Goal: Task Accomplishment & Management: Manage account settings

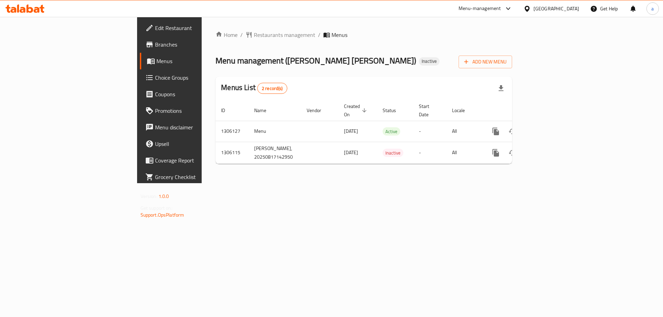
click at [155, 45] on span "Branches" at bounding box center [198, 44] width 87 height 8
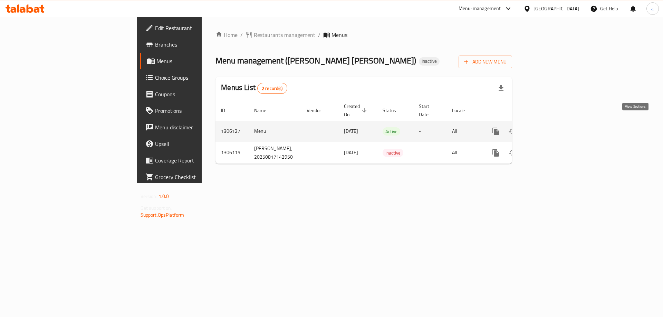
click at [549, 128] on icon "enhanced table" at bounding box center [545, 131] width 6 height 6
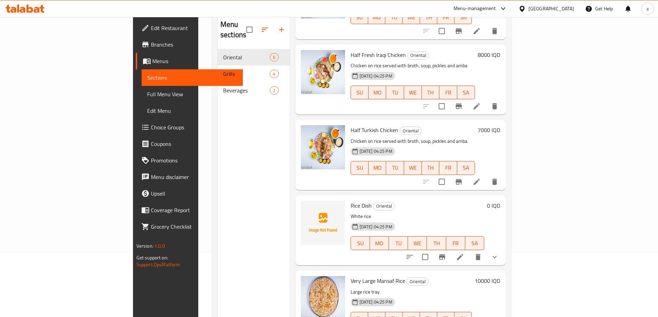
scroll to position [97, 0]
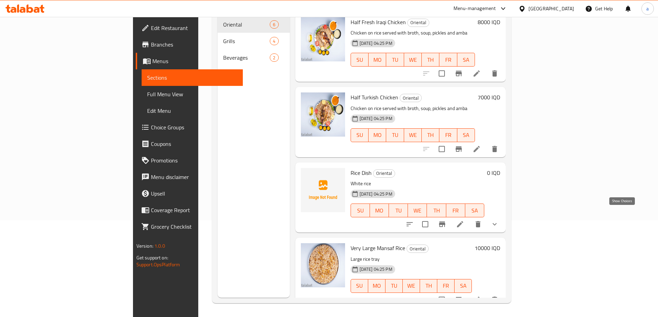
click at [499, 220] on icon "show more" at bounding box center [494, 224] width 8 height 8
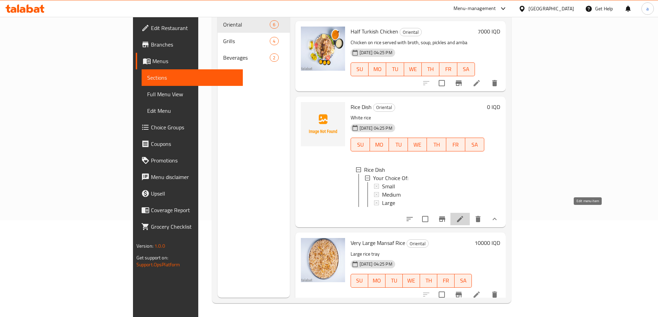
click at [464, 215] on icon at bounding box center [460, 219] width 8 height 8
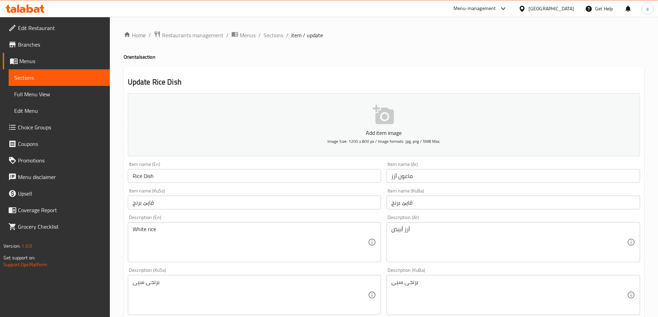
click at [261, 37] on ol "Home / Restaurants management / Menus / Sections / item / update" at bounding box center [384, 35] width 520 height 9
click at [270, 37] on span "Sections" at bounding box center [273, 35] width 20 height 8
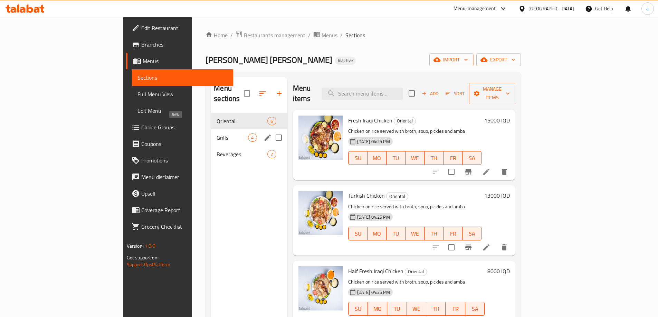
click at [216, 134] on span "Grills" at bounding box center [231, 138] width 31 height 8
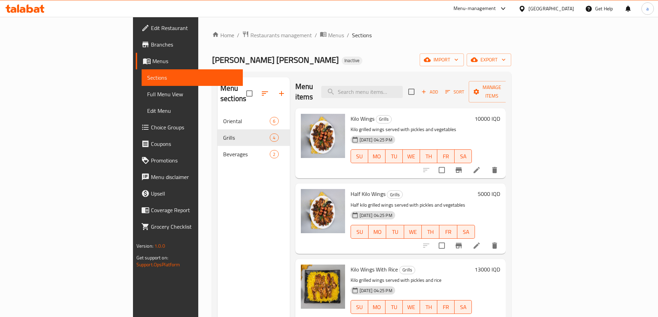
scroll to position [97, 0]
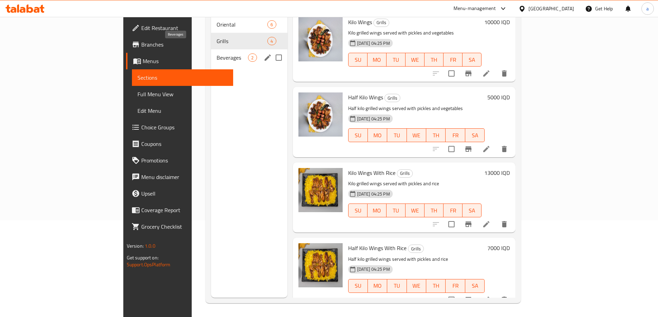
click at [216, 54] on span "Beverages" at bounding box center [231, 58] width 31 height 8
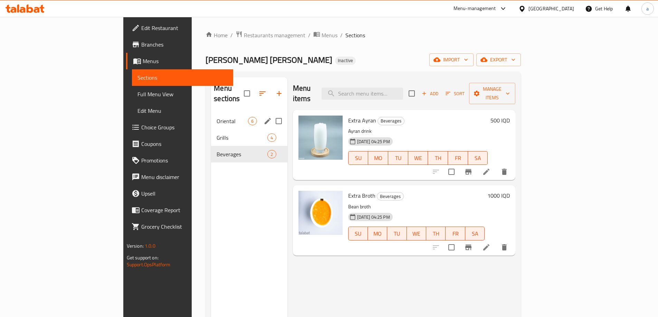
click at [216, 117] on span "Oriental" at bounding box center [231, 121] width 31 height 8
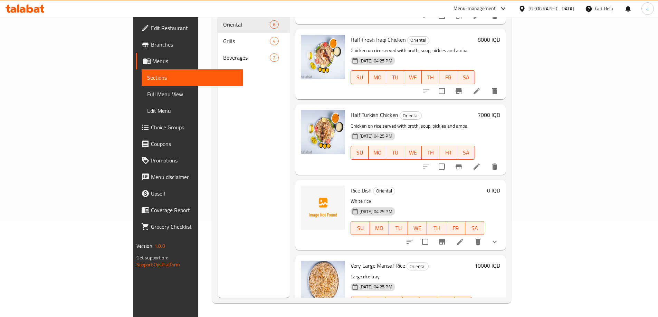
scroll to position [153, 0]
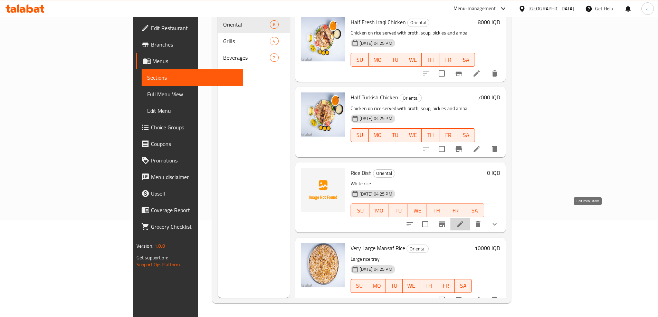
click at [464, 220] on icon at bounding box center [460, 224] width 8 height 8
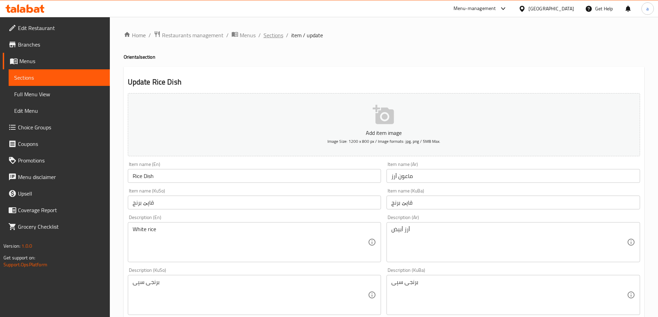
click at [264, 38] on span "Sections" at bounding box center [273, 35] width 20 height 8
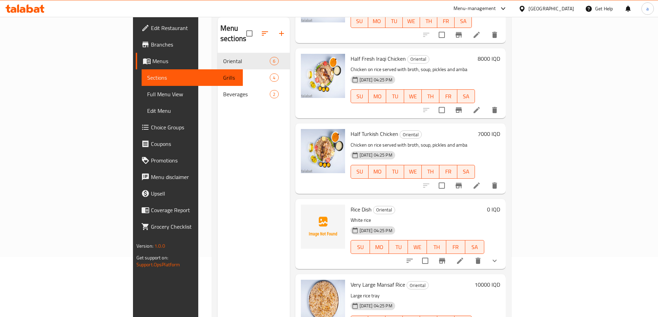
scroll to position [97, 0]
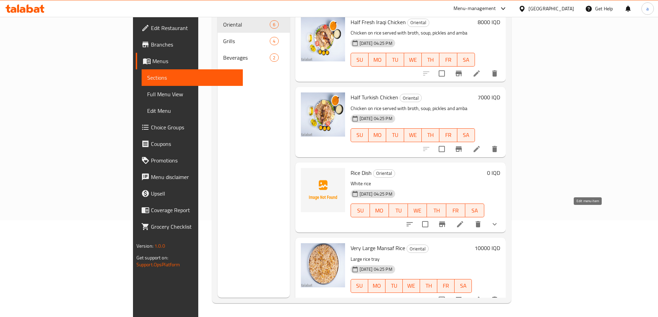
click at [464, 220] on icon at bounding box center [460, 224] width 8 height 8
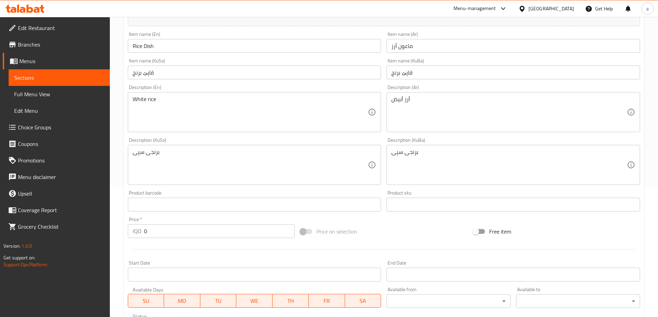
scroll to position [115, 0]
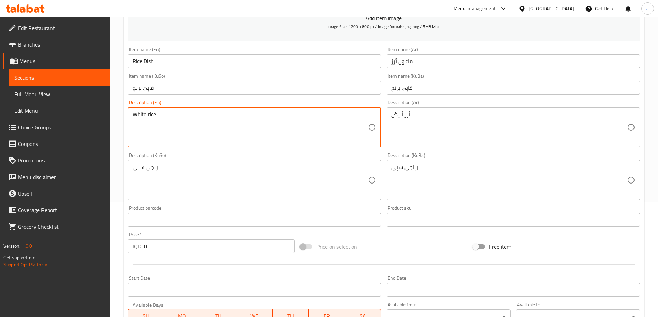
drag, startPoint x: 145, startPoint y: 113, endPoint x: 126, endPoint y: 113, distance: 19.0
type textarea "Brown rice"
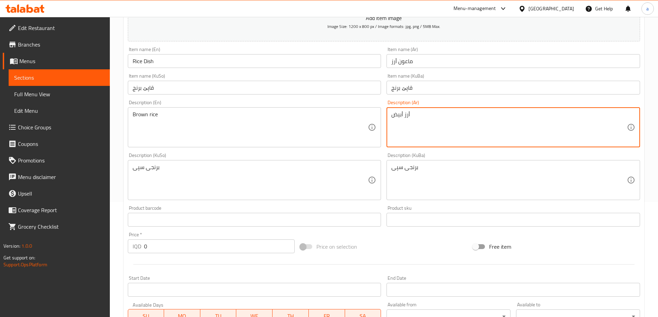
click at [403, 116] on textarea "أرز أبيض" at bounding box center [508, 127] width 235 height 33
paste textarea "مر"
type textarea "أرز أسمر"
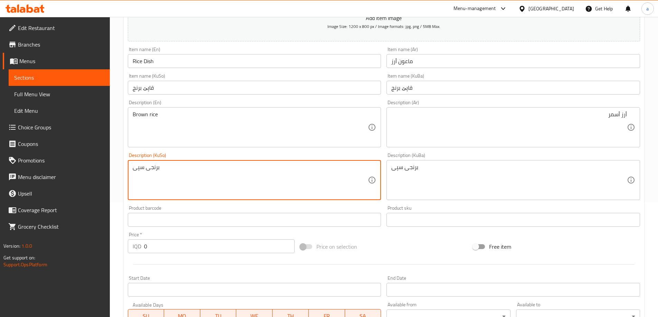
click at [156, 171] on textarea "برنجی سپی" at bounding box center [250, 180] width 235 height 33
paste textarea "قاوەیی"
type textarea "برنجی قاوەیی"
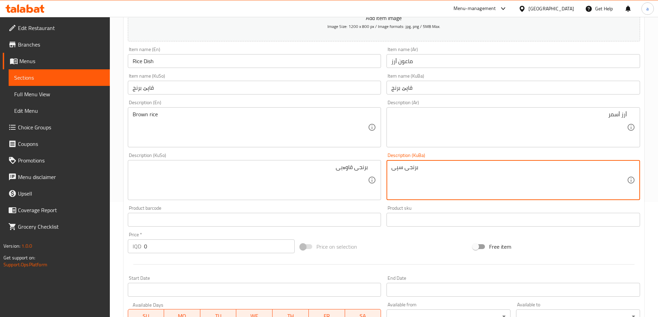
click at [412, 169] on textarea "برنجی سپی" at bounding box center [508, 180] width 235 height 33
paste textarea "قاوەی"
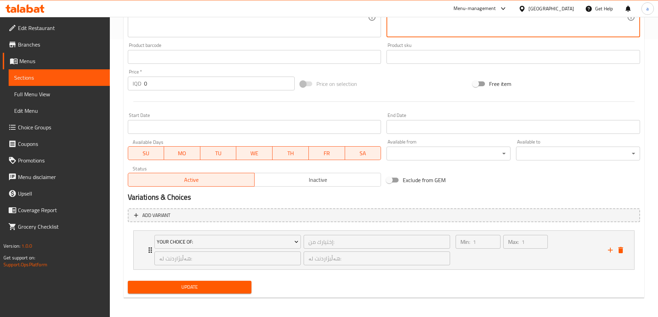
type textarea "برنجی قاوەیی"
click at [182, 288] on span "Update" at bounding box center [189, 287] width 113 height 9
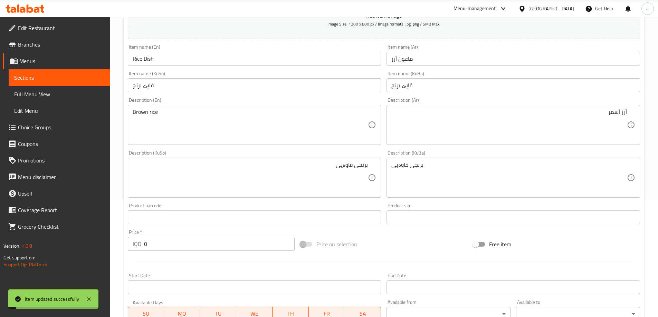
scroll to position [0, 0]
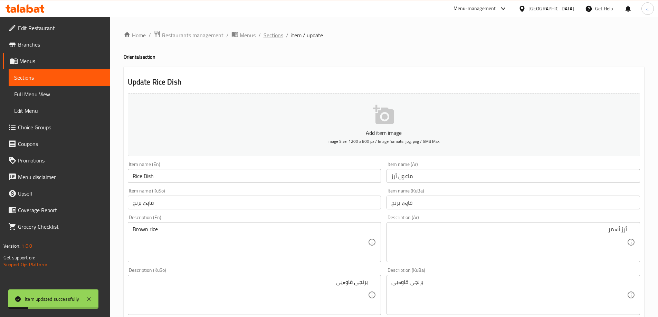
click at [276, 33] on span "Sections" at bounding box center [273, 35] width 20 height 8
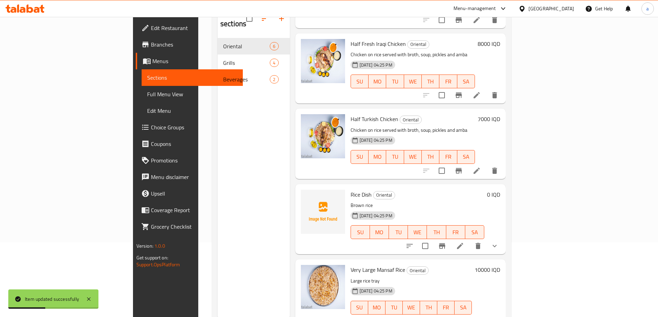
scroll to position [97, 0]
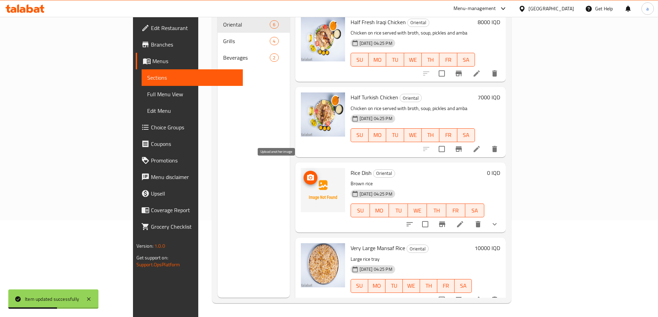
click at [309, 177] on circle "upload picture" at bounding box center [310, 178] width 2 height 2
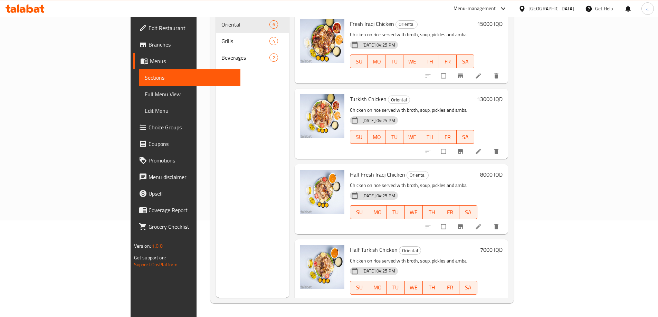
scroll to position [153, 0]
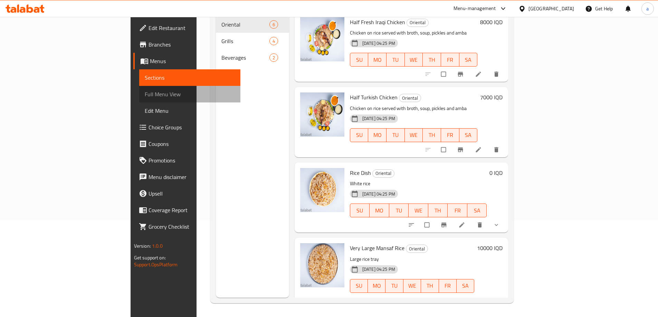
click at [145, 93] on span "Full Menu View" at bounding box center [190, 94] width 90 height 8
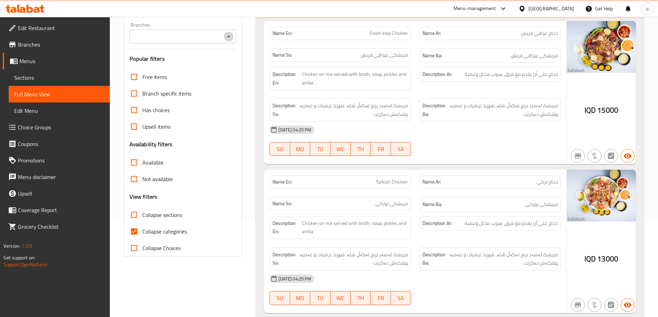
click at [229, 36] on icon "Open" at bounding box center [228, 36] width 8 height 8
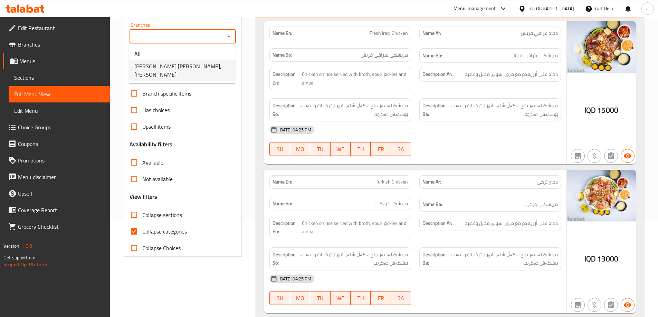
click at [186, 66] on span "[PERSON_NAME] [PERSON_NAME], [PERSON_NAME]" at bounding box center [182, 70] width 96 height 17
type input "[PERSON_NAME] [PERSON_NAME], [PERSON_NAME]"
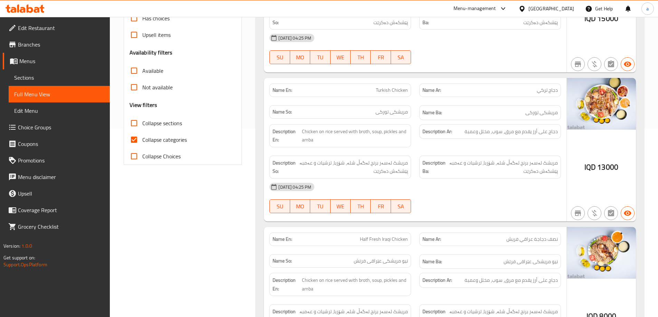
scroll to position [154, 0]
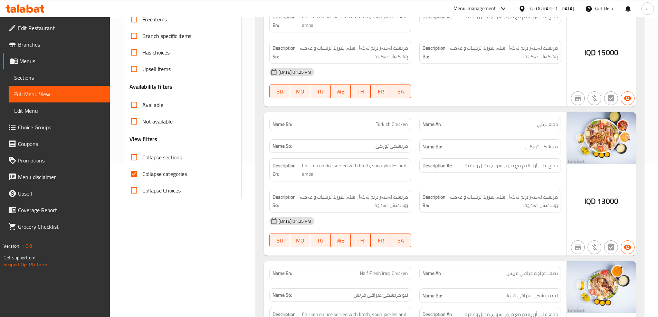
click at [133, 175] on input "Collapse categories" at bounding box center [134, 174] width 17 height 17
checkbox input "false"
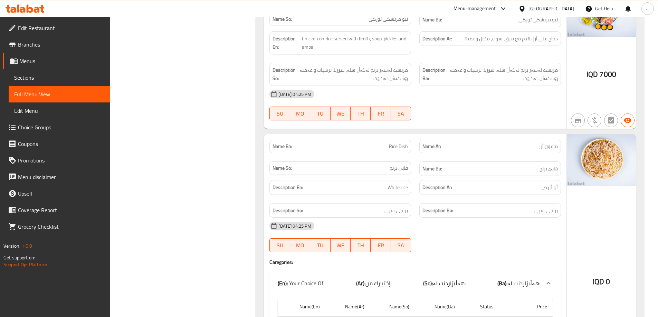
scroll to position [578, 0]
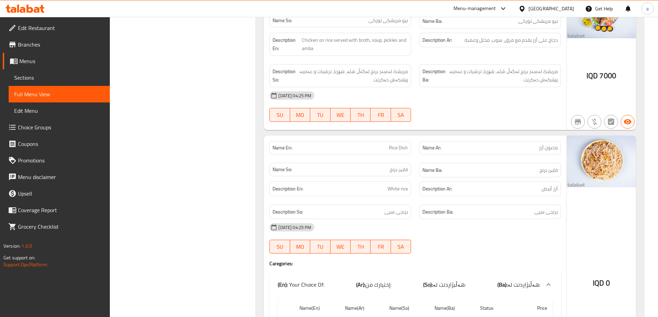
click at [29, 76] on span "Sections" at bounding box center [59, 78] width 90 height 8
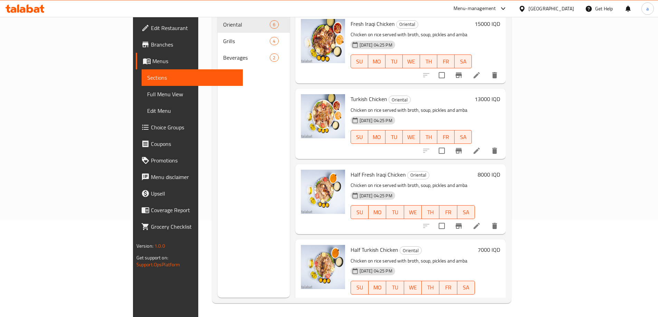
scroll to position [153, 0]
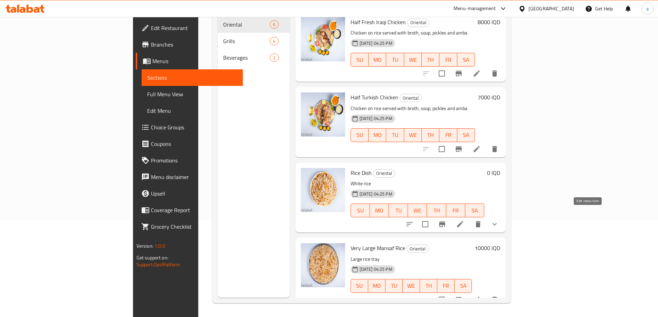
click at [464, 220] on icon at bounding box center [460, 224] width 8 height 8
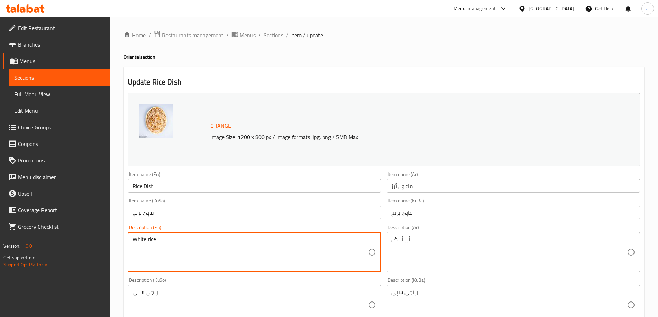
drag, startPoint x: 146, startPoint y: 239, endPoint x: 129, endPoint y: 244, distance: 17.4
type textarea "Brown rice"
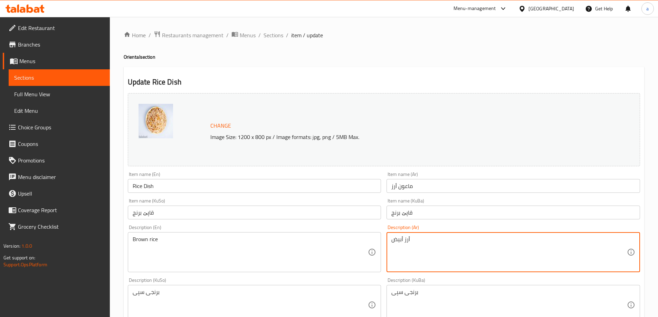
click at [398, 241] on textarea "أرز أبيض" at bounding box center [508, 252] width 235 height 33
paste textarea "مر"
type textarea "أرز أسمر"
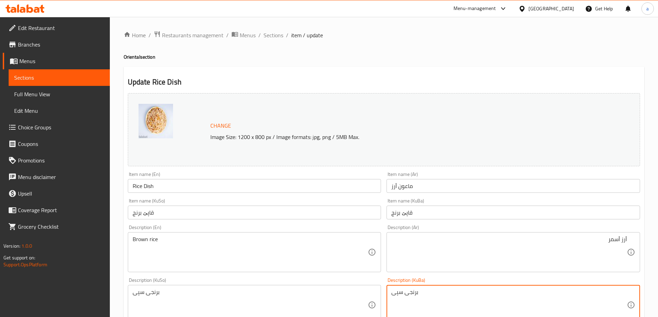
click at [403, 297] on textarea "برنجی سپی" at bounding box center [508, 305] width 235 height 33
paste textarea "قاوەی"
type textarea "برنجی قاوەیی"
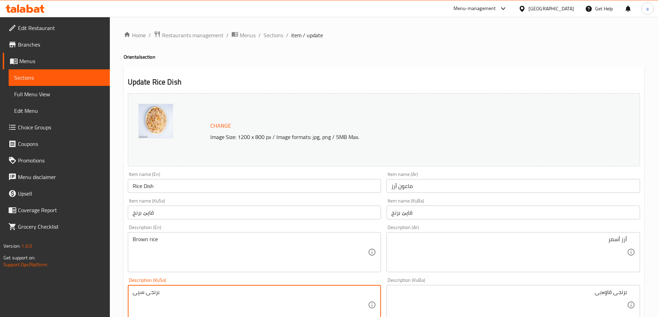
click at [252, 298] on textarea "برنجی سپی" at bounding box center [250, 305] width 235 height 33
paste textarea "قاوەی"
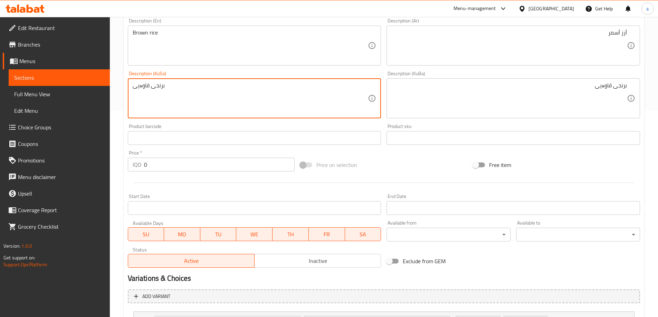
scroll to position [288, 0]
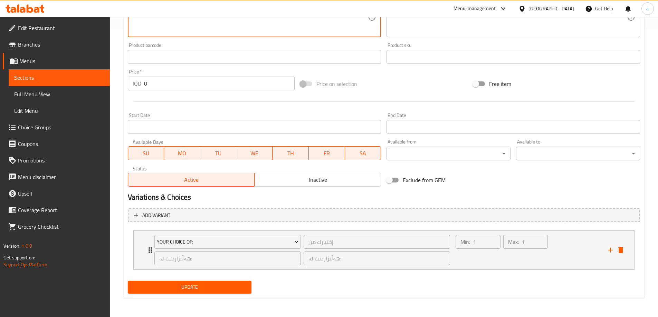
type textarea "برنجی قاوەیی"
click at [195, 289] on span "Update" at bounding box center [189, 287] width 113 height 9
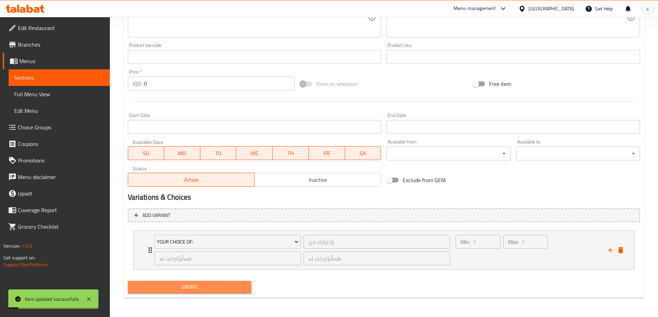
click at [182, 289] on span "Update" at bounding box center [189, 287] width 113 height 9
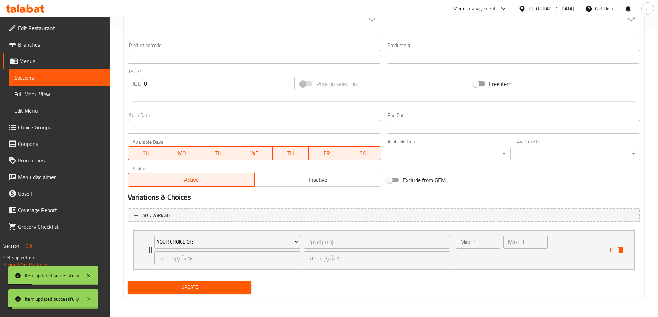
click at [182, 287] on span "Update" at bounding box center [189, 287] width 113 height 9
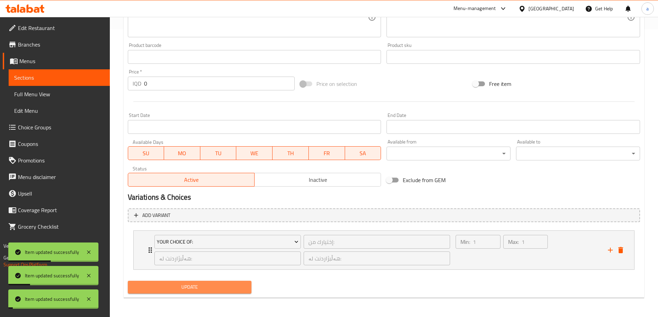
click at [182, 287] on span "Update" at bounding box center [189, 287] width 113 height 9
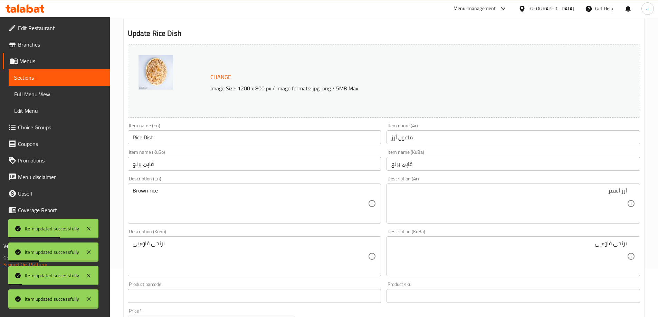
scroll to position [0, 0]
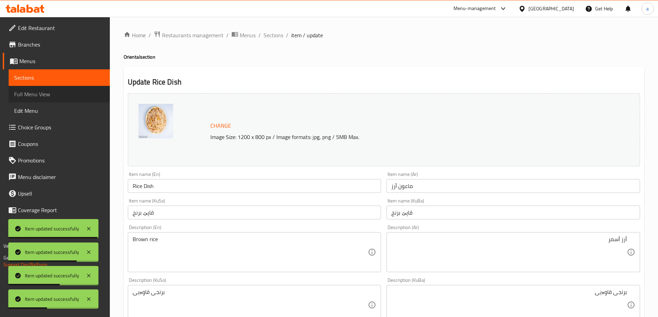
click at [41, 92] on span "Full Menu View" at bounding box center [59, 94] width 90 height 8
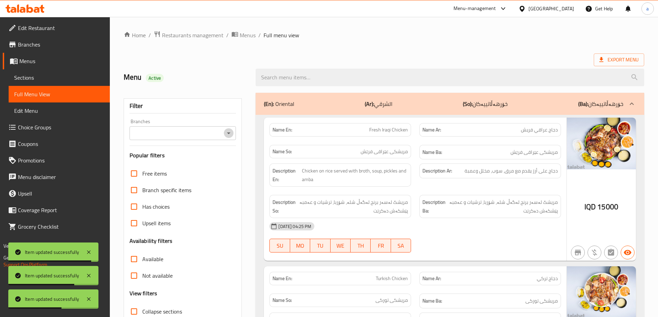
click at [230, 132] on icon "Open" at bounding box center [228, 133] width 8 height 8
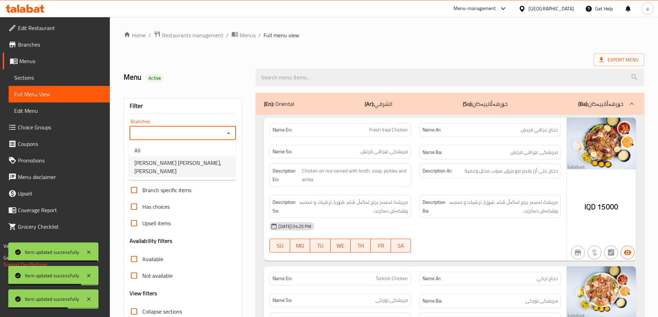
click at [178, 163] on span "[PERSON_NAME] [PERSON_NAME], [PERSON_NAME]" at bounding box center [182, 167] width 96 height 17
type input "[PERSON_NAME] [PERSON_NAME], [PERSON_NAME]"
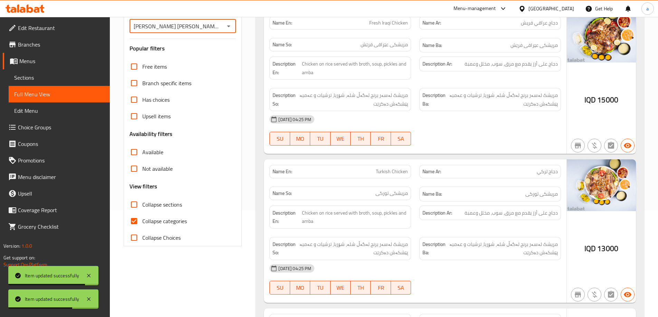
scroll to position [173, 0]
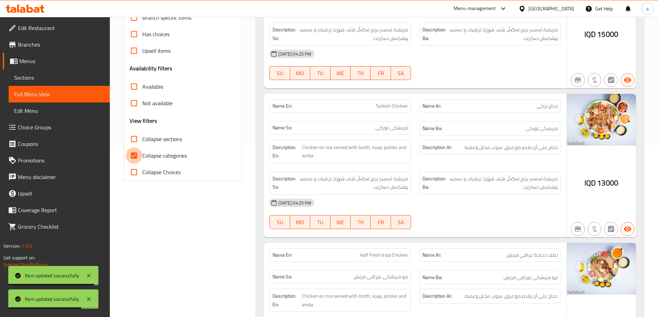
click at [132, 159] on input "Collapse categories" at bounding box center [134, 155] width 17 height 17
checkbox input "false"
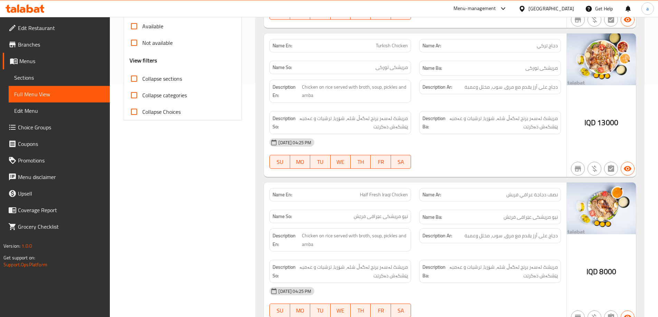
scroll to position [0, 0]
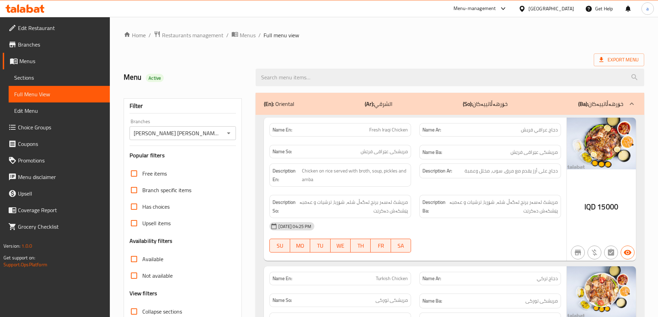
drag, startPoint x: 203, startPoint y: 186, endPoint x: 127, endPoint y: 48, distance: 157.9
click at [231, 130] on icon "Open" at bounding box center [228, 133] width 8 height 8
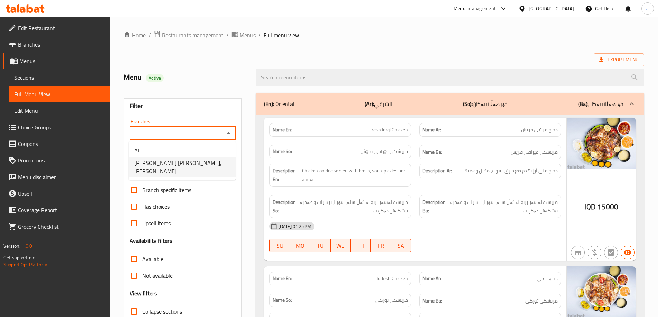
click at [193, 162] on span "[PERSON_NAME] [PERSON_NAME], [PERSON_NAME]" at bounding box center [182, 167] width 96 height 17
type input "[PERSON_NAME] [PERSON_NAME], [PERSON_NAME]"
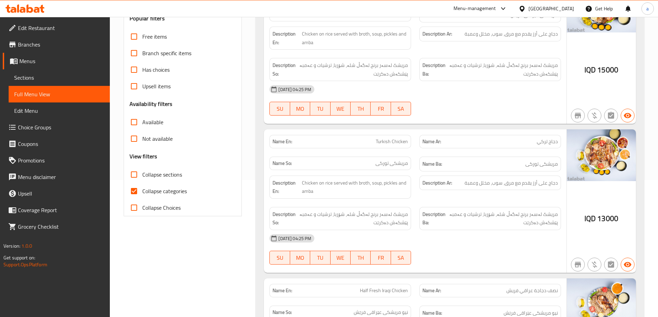
scroll to position [173, 0]
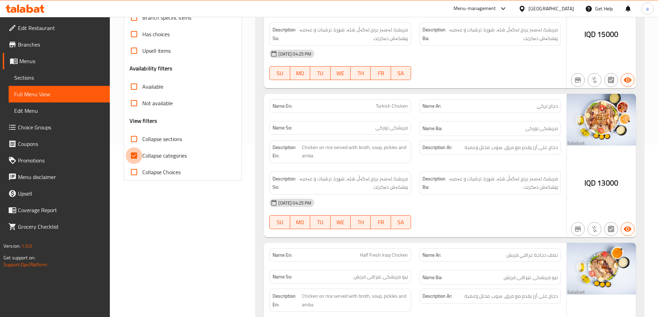
click at [133, 153] on input "Collapse categories" at bounding box center [134, 155] width 17 height 17
checkbox input "false"
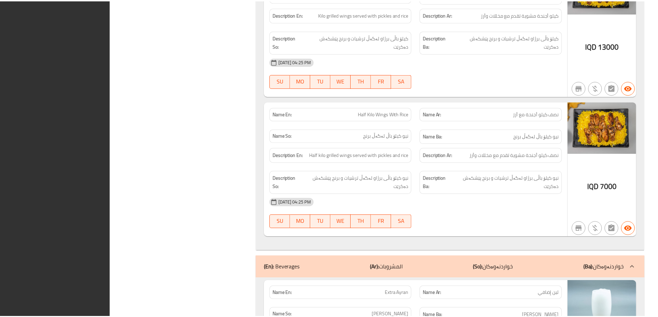
scroll to position [1729, 0]
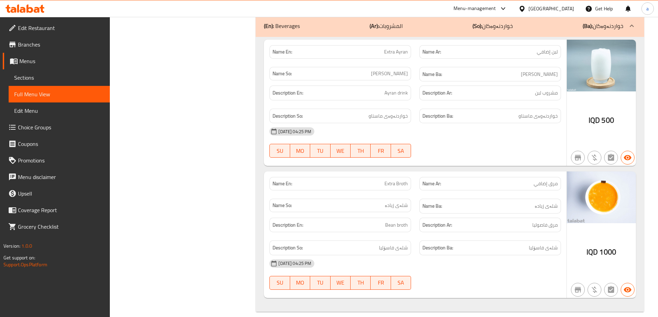
click at [36, 46] on span "Branches" at bounding box center [61, 44] width 86 height 8
